Goal: Task Accomplishment & Management: Manage account settings

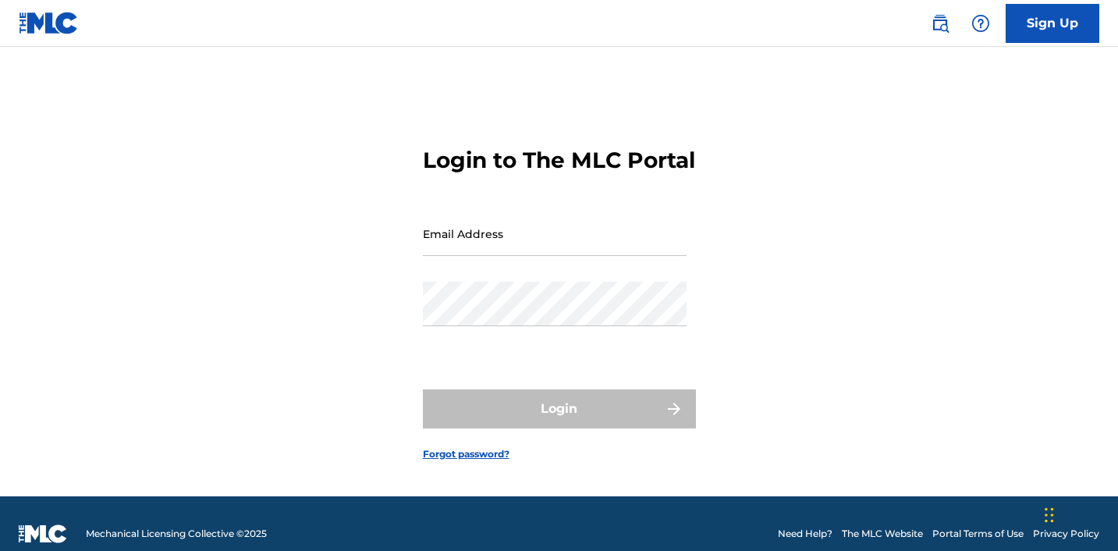
click at [574, 253] on input "Email Address" at bounding box center [555, 233] width 264 height 44
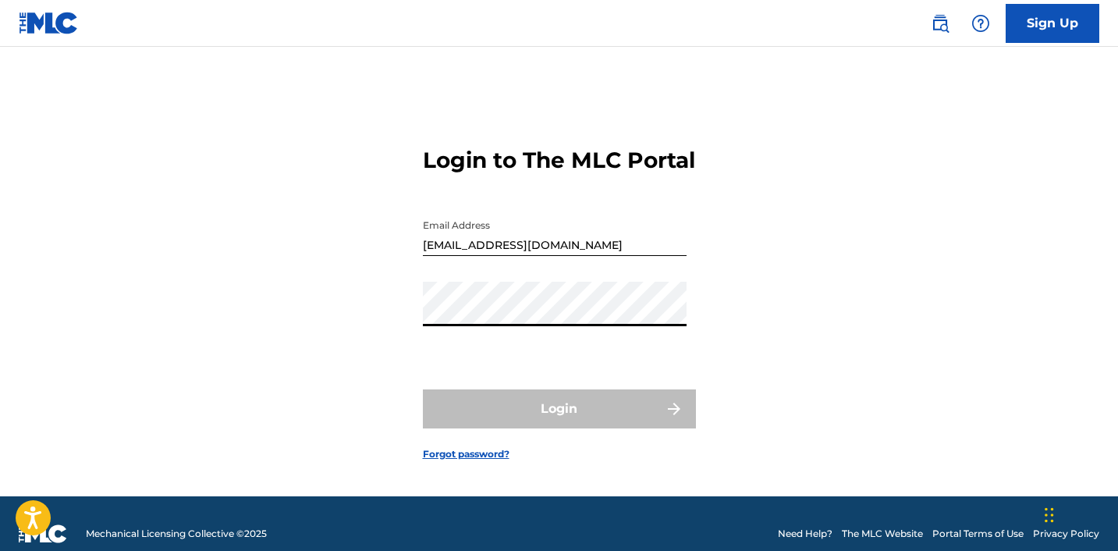
type input "[EMAIL_ADDRESS][DOMAIN_NAME]"
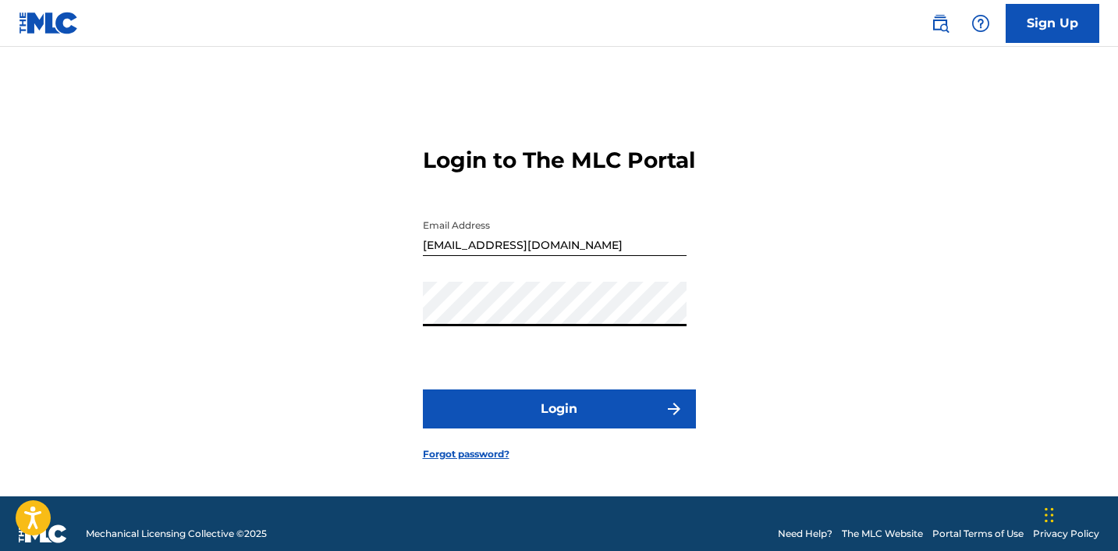
click at [559, 416] on button "Login" at bounding box center [559, 408] width 273 height 39
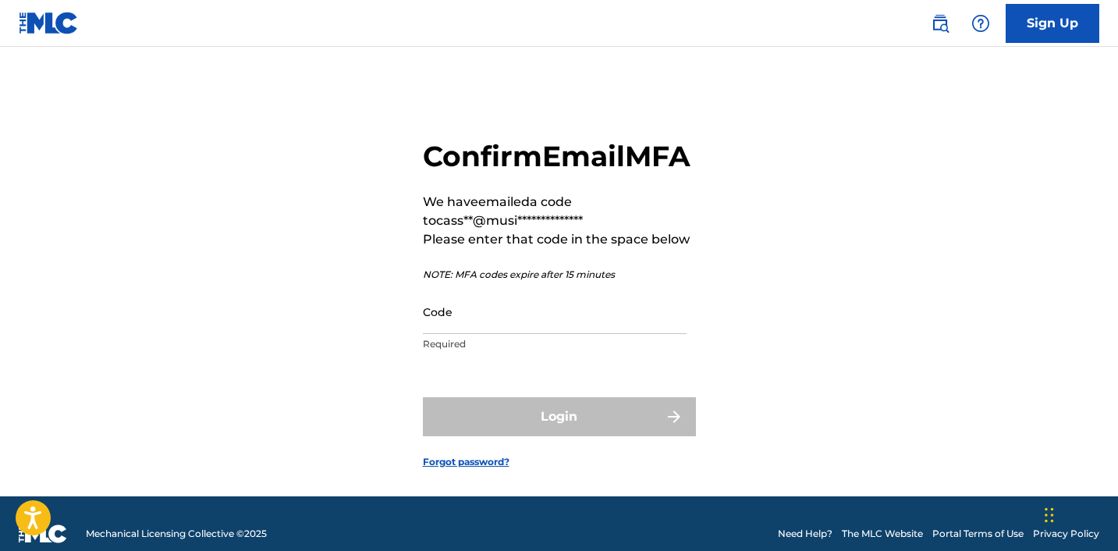
click at [514, 334] on input "Code" at bounding box center [555, 311] width 264 height 44
paste input "458029"
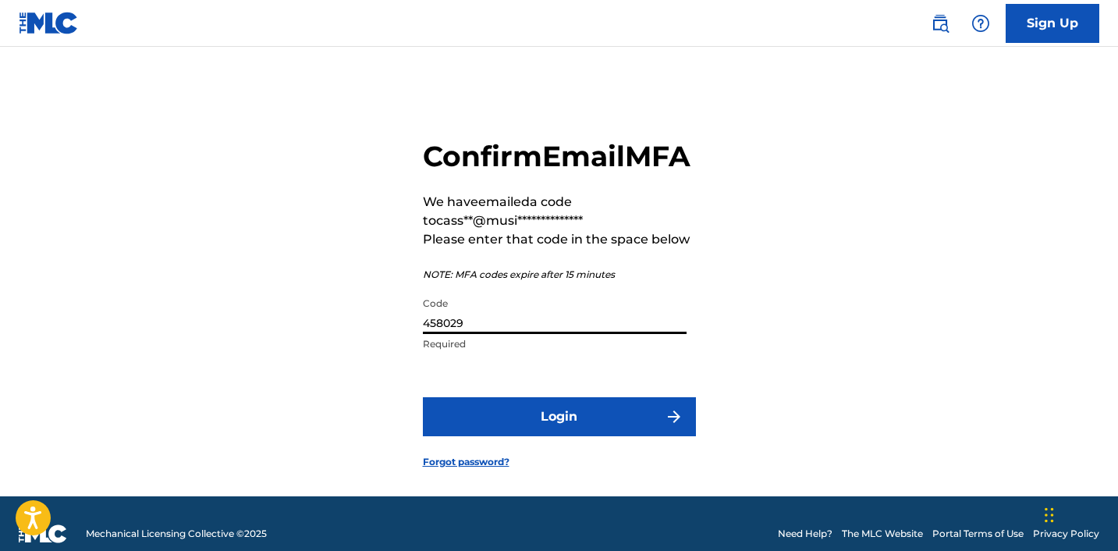
type input "458029"
click at [543, 436] on button "Login" at bounding box center [559, 416] width 273 height 39
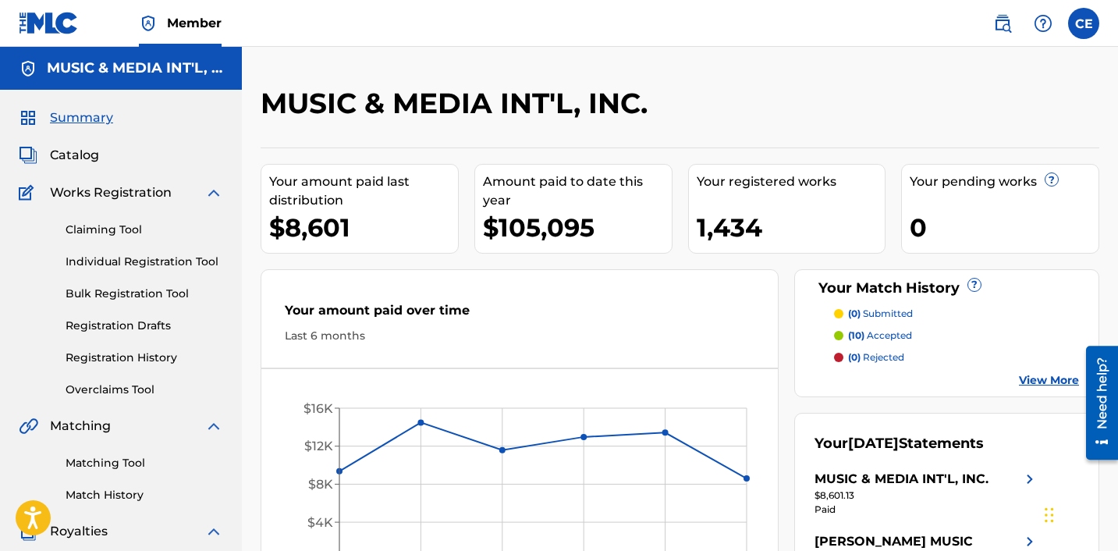
click at [90, 158] on span "Catalog" at bounding box center [74, 155] width 49 height 19
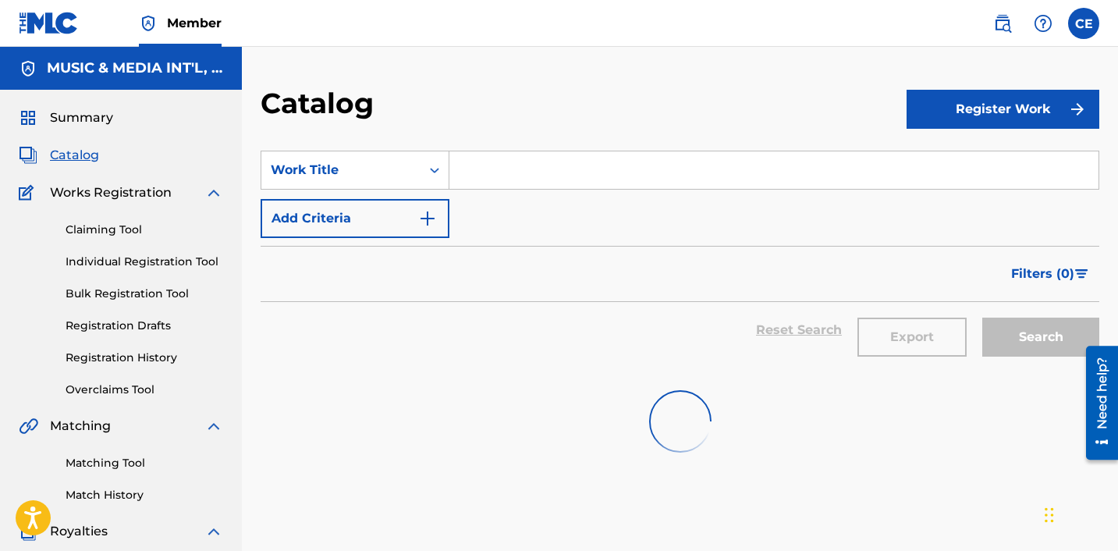
click at [483, 179] on input "Search Form" at bounding box center [773, 169] width 649 height 37
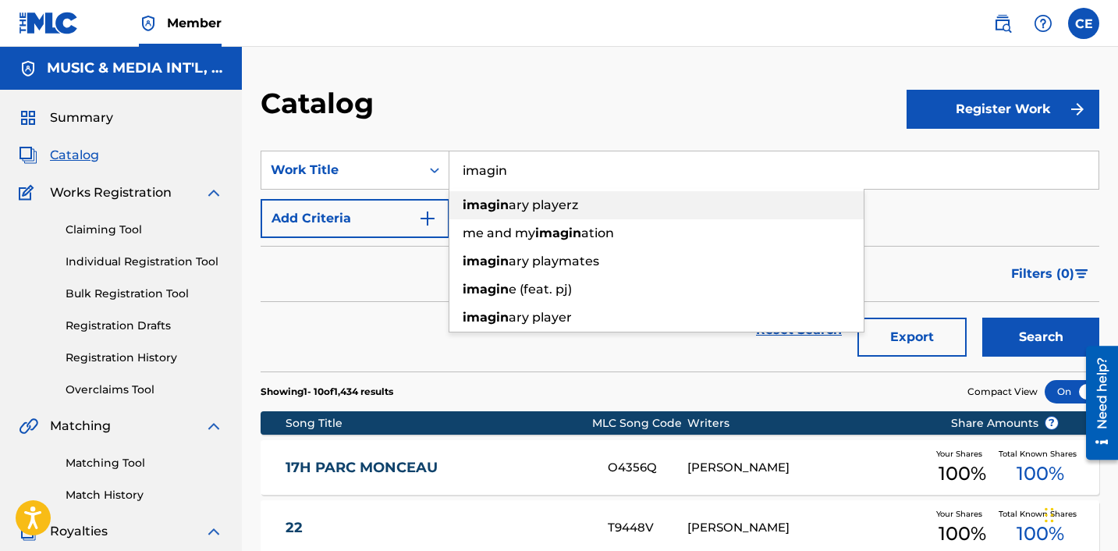
click at [495, 200] on strong "imagin" at bounding box center [486, 204] width 46 height 15
type input "imaginary playerz"
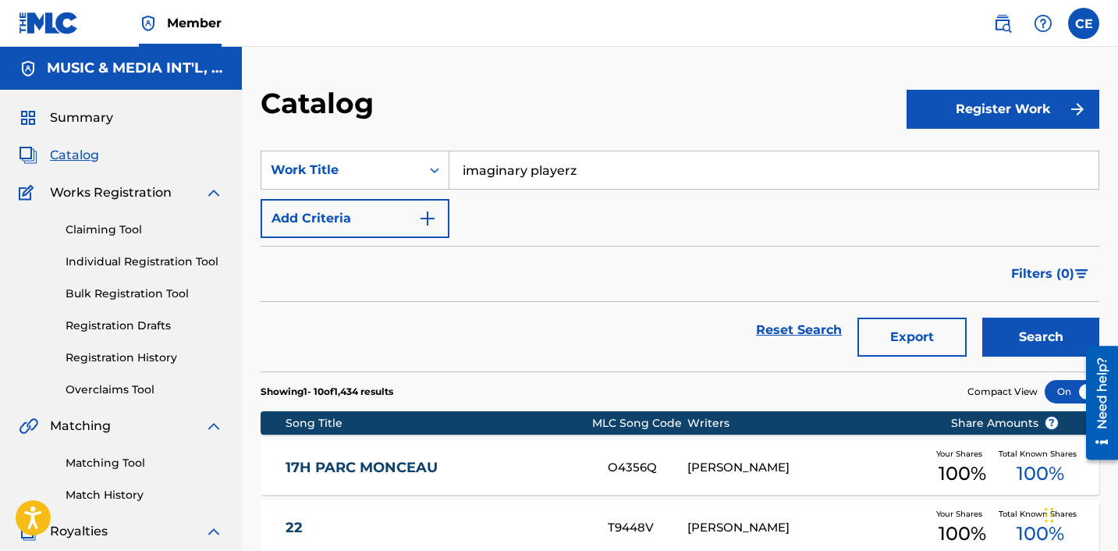
click at [1031, 324] on button "Search" at bounding box center [1040, 336] width 117 height 39
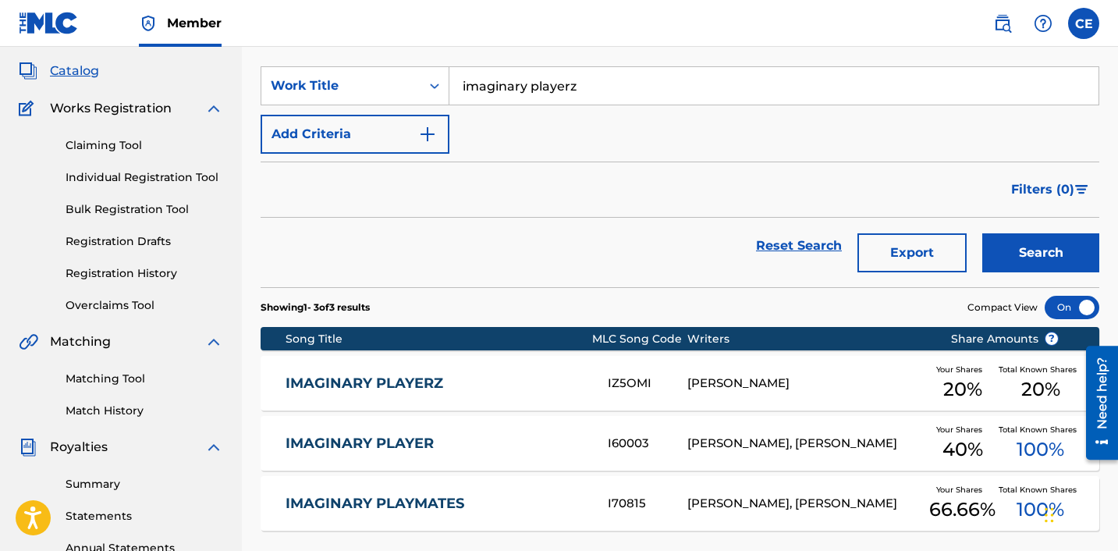
scroll to position [104, 0]
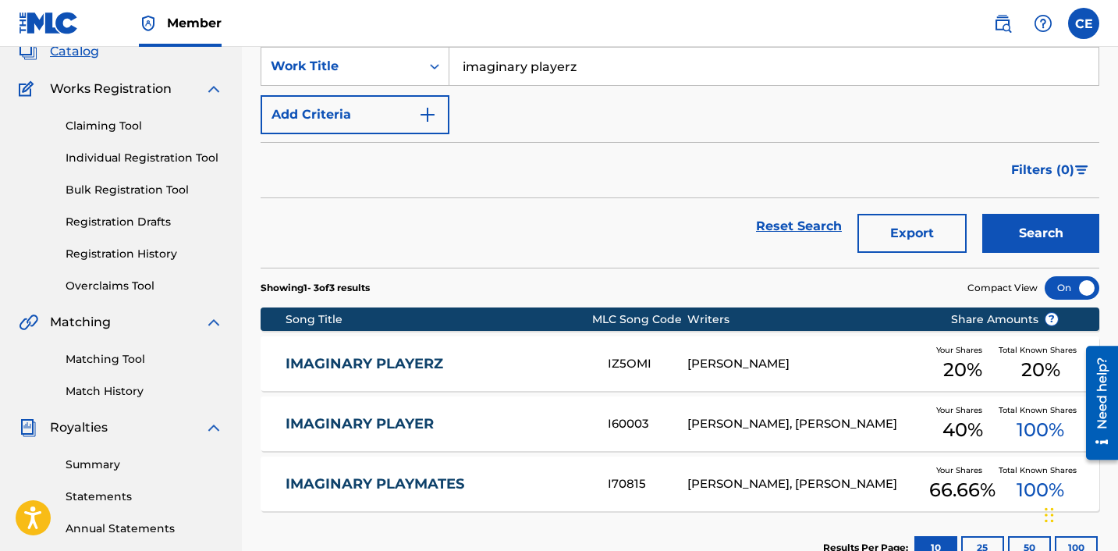
click at [451, 353] on div "IMAGINARY PLAYERZ IZ5OMI [PERSON_NAME] Your Shares 20 % Total Known Shares 20 %" at bounding box center [680, 363] width 838 height 55
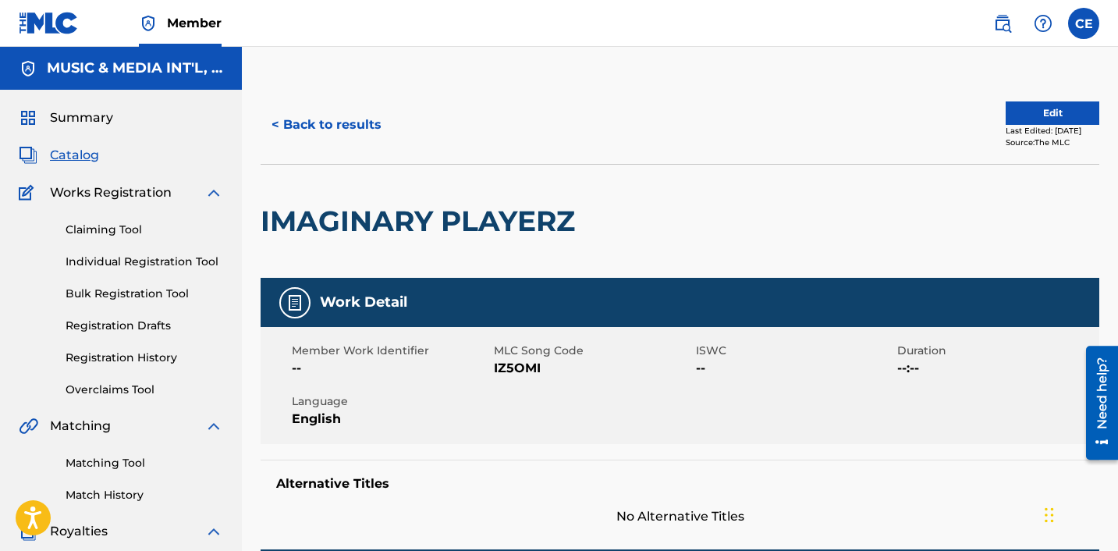
click at [1044, 110] on button "Edit" at bounding box center [1052, 112] width 94 height 23
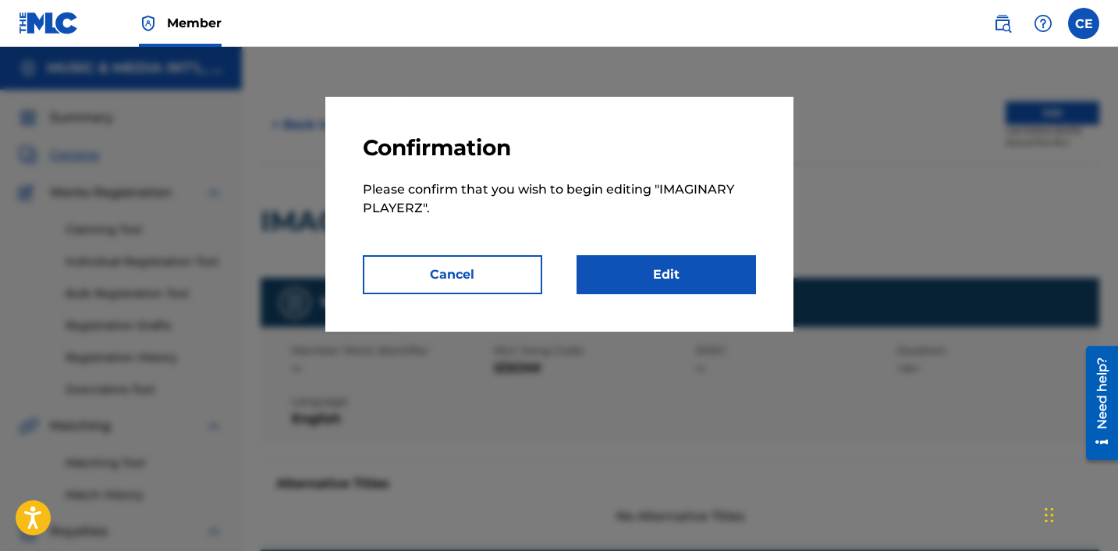
click at [696, 226] on p "Please confirm that you wish to begin editing " IMAGINARY PLAYERZ "." at bounding box center [559, 208] width 393 height 94
click at [622, 278] on link "Edit" at bounding box center [665, 274] width 179 height 39
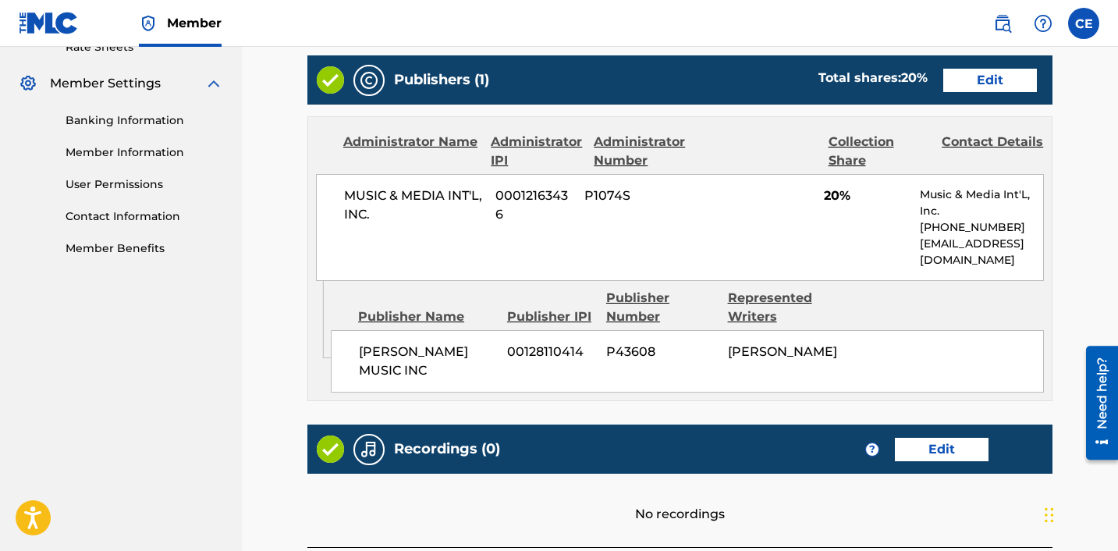
scroll to position [764, 0]
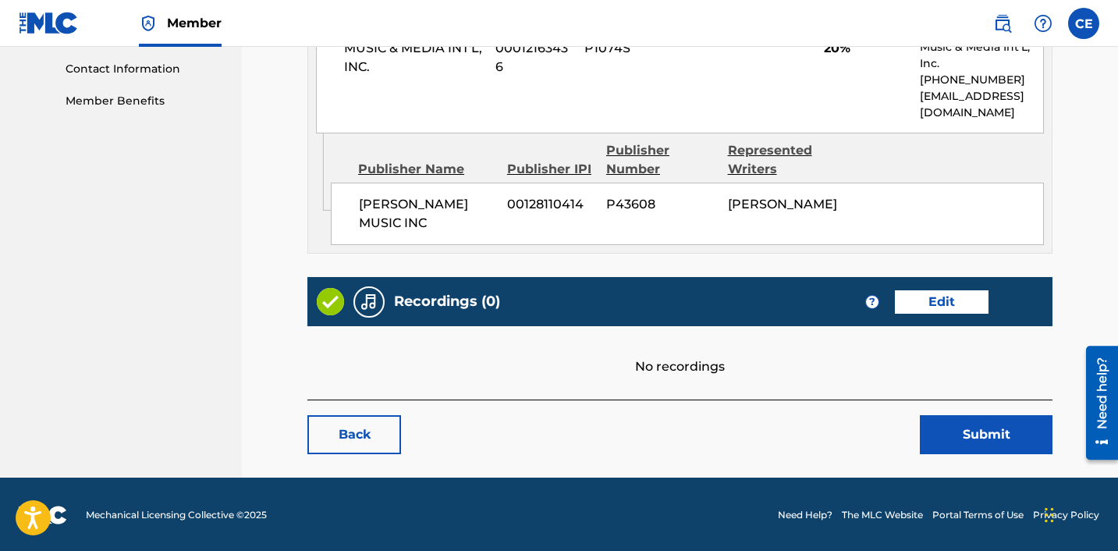
click at [930, 300] on link "Edit" at bounding box center [942, 301] width 94 height 23
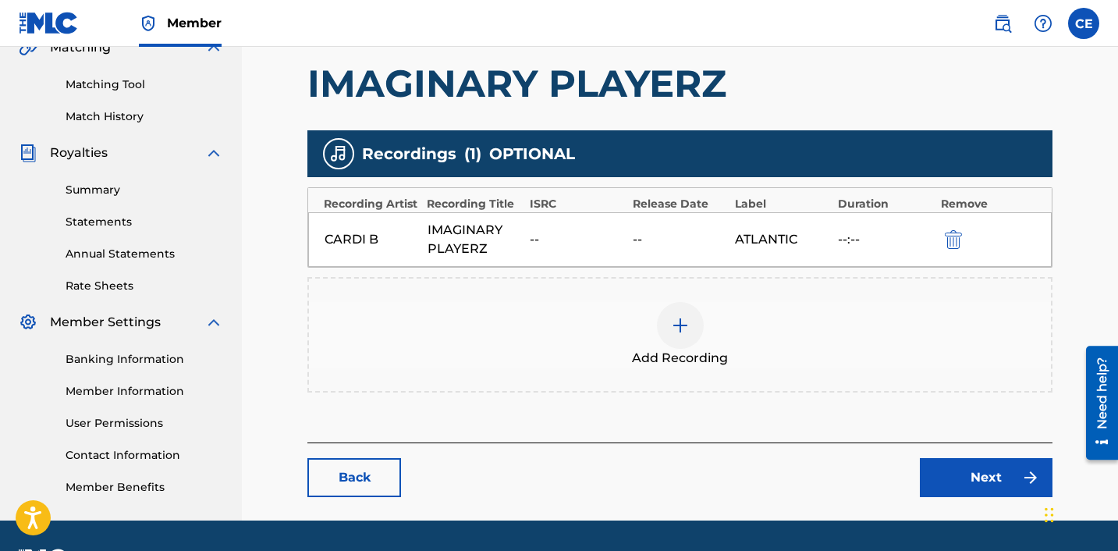
scroll to position [423, 0]
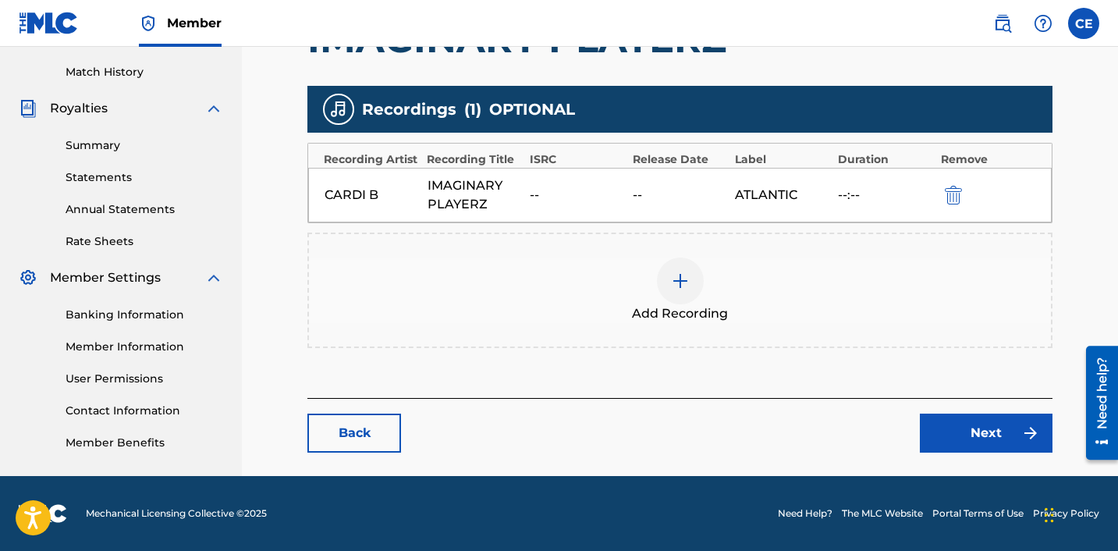
click at [659, 200] on div "--" at bounding box center [680, 195] width 95 height 19
click at [930, 427] on link "Next" at bounding box center [986, 432] width 133 height 39
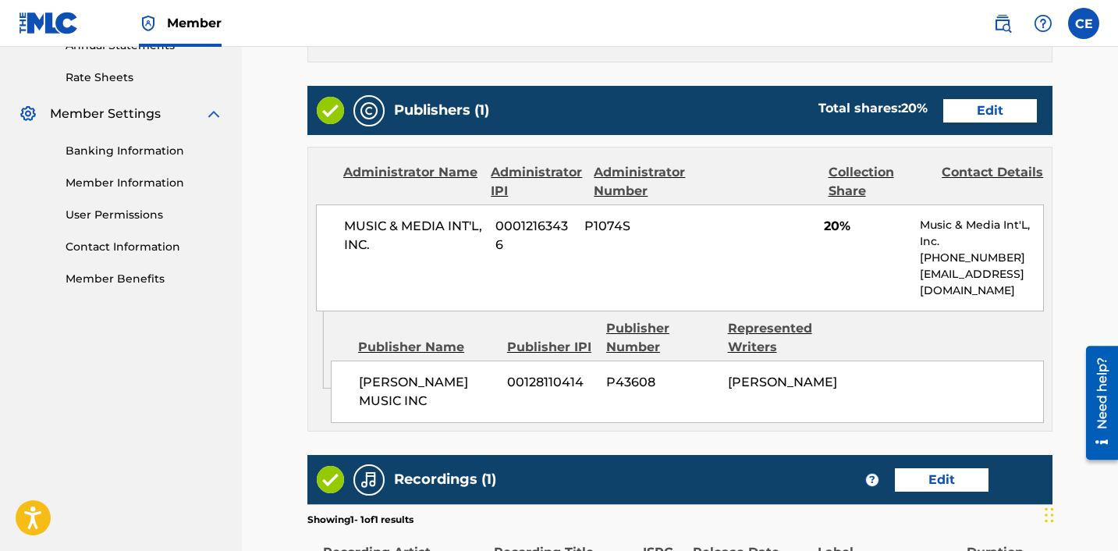
scroll to position [815, 0]
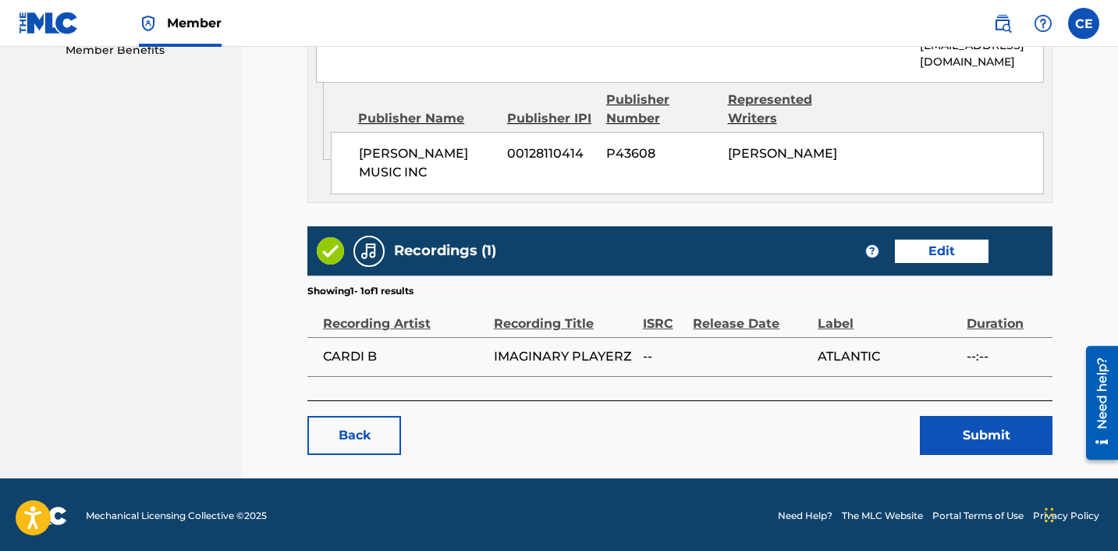
click at [940, 243] on link "Edit" at bounding box center [942, 250] width 94 height 23
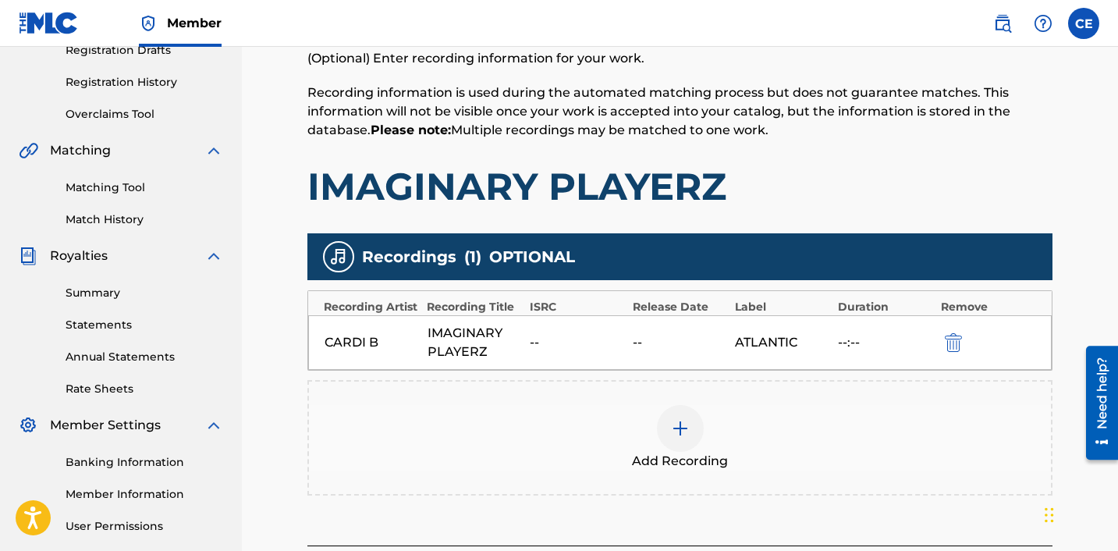
scroll to position [423, 0]
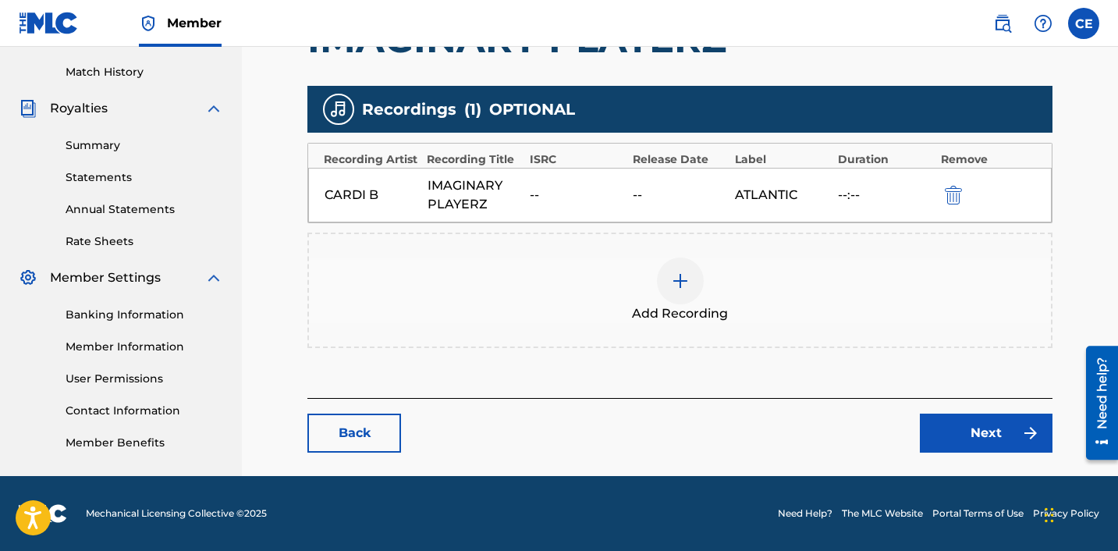
click at [959, 444] on link "Next" at bounding box center [986, 432] width 133 height 39
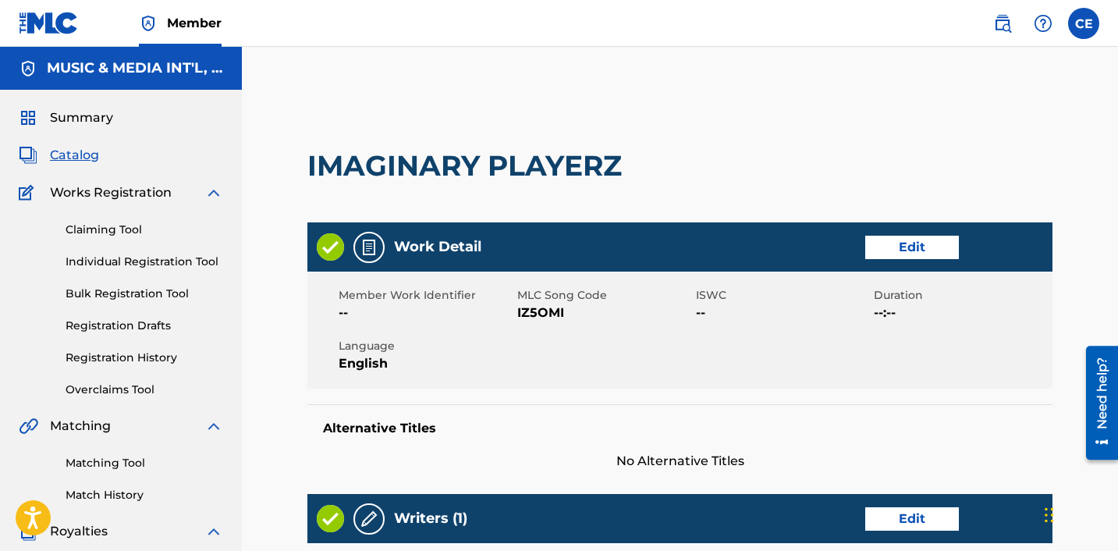
scroll to position [815, 0]
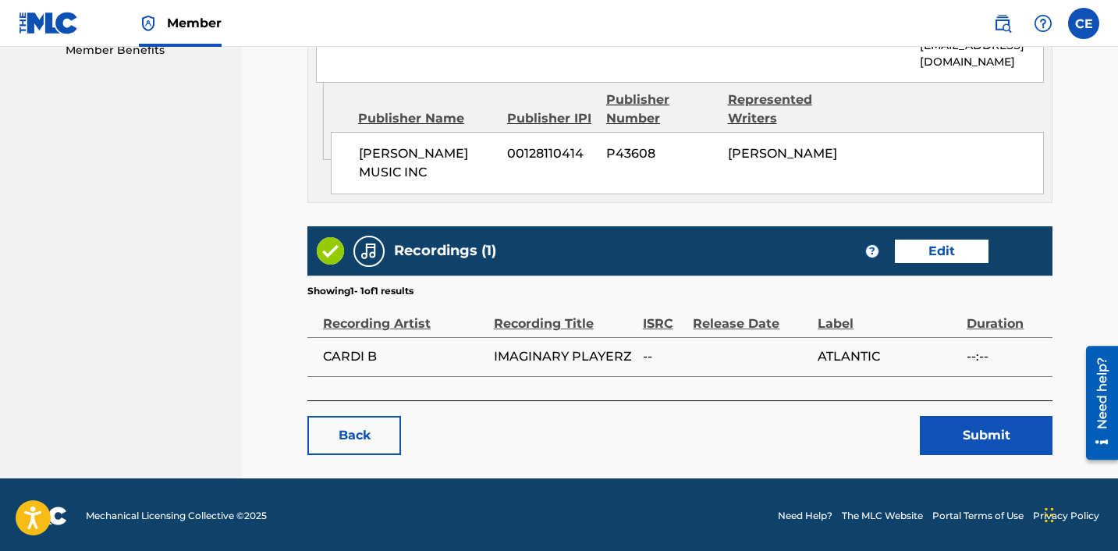
click at [962, 439] on button "Submit" at bounding box center [986, 435] width 133 height 39
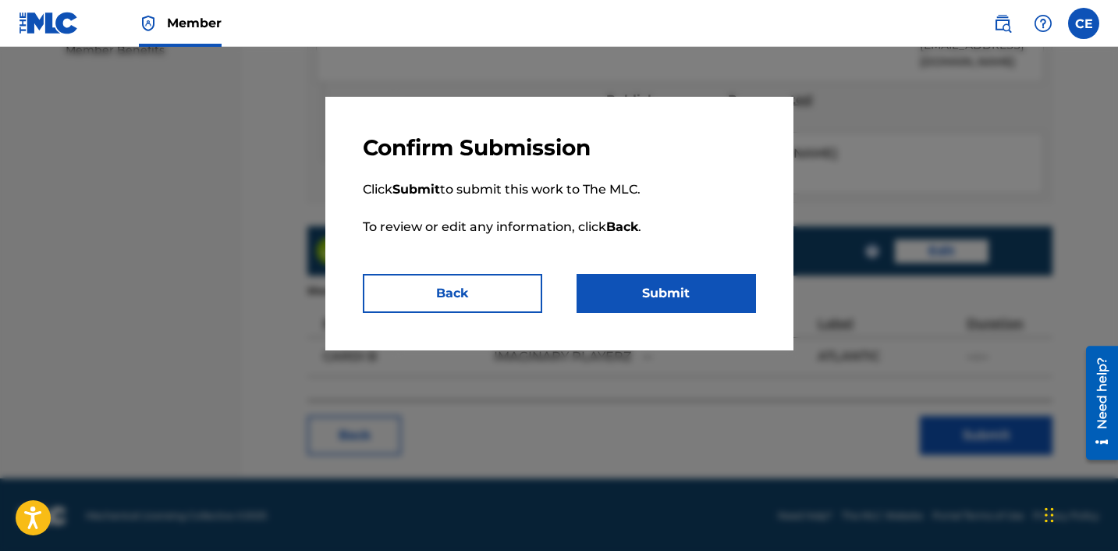
click at [702, 291] on button "Submit" at bounding box center [665, 293] width 179 height 39
